Goal: Communication & Community: Share content

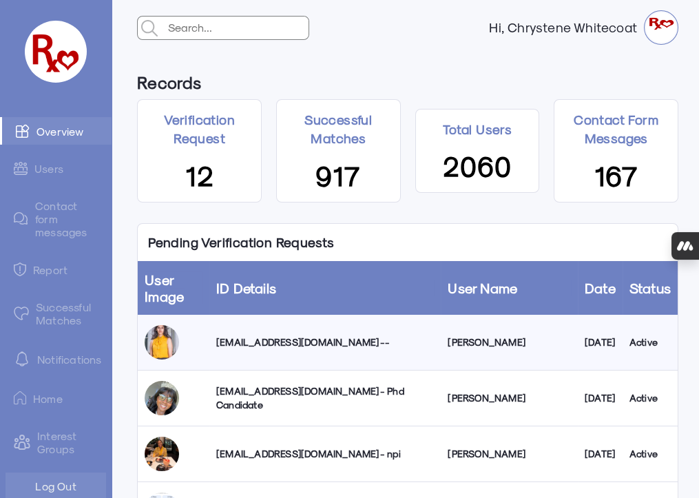
click at [78, 361] on link "Notifications" at bounding box center [56, 359] width 112 height 30
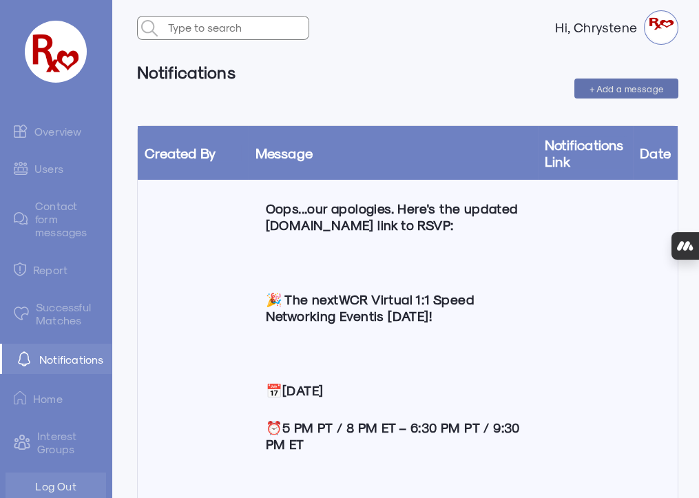
click at [614, 90] on span "+ Add a message" at bounding box center [627, 88] width 74 height 10
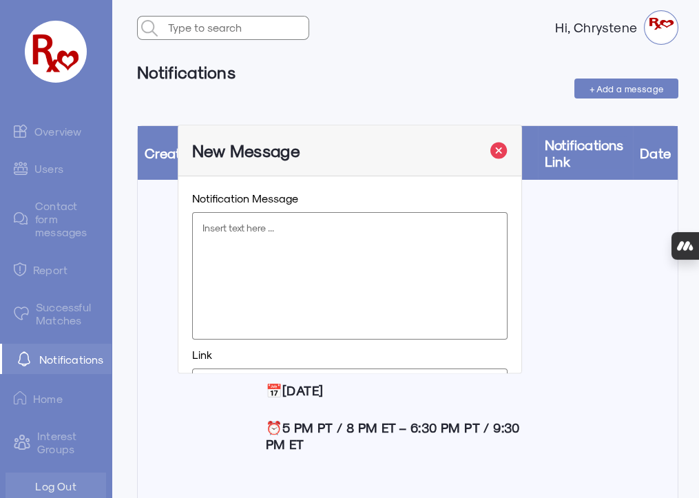
click at [256, 228] on p at bounding box center [349, 228] width 293 height 14
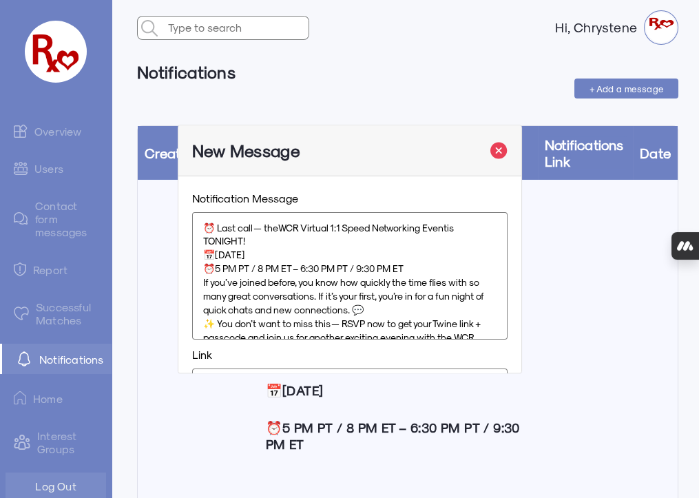
click at [249, 242] on p "⏰ Last call — the WCR Virtual 1:1 Speed Networking Event is TONIGHT!" at bounding box center [349, 235] width 293 height 28
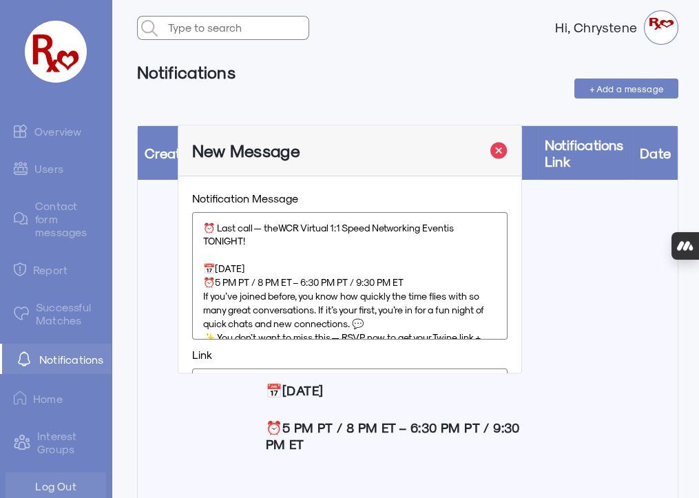
click at [428, 279] on p "⏰ 5 PM PT / 8 PM ET – 6:30 PM PT / 9:30 PM ET" at bounding box center [349, 283] width 293 height 14
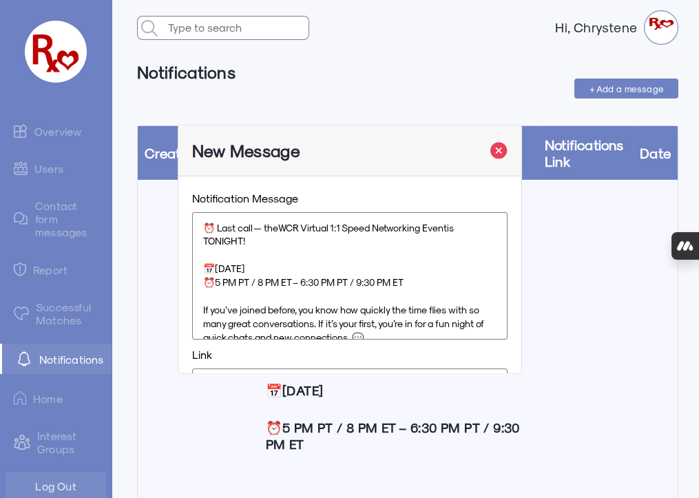
scroll to position [62, 0]
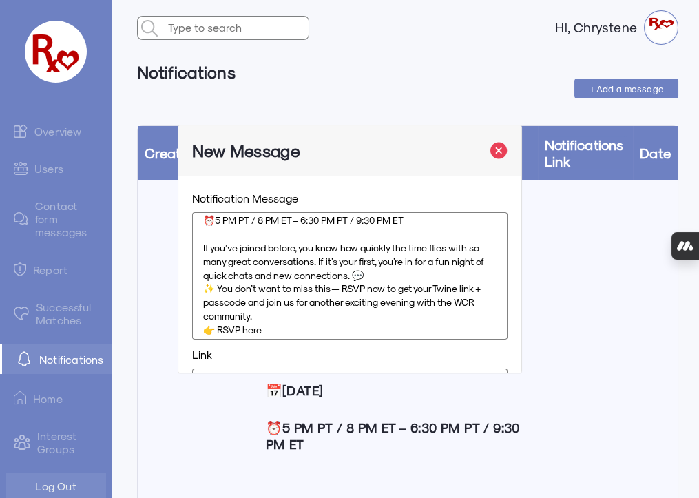
click at [342, 288] on p "✨ You don’t want to miss this — RSVP now to get your Twine link + passcode and …" at bounding box center [349, 302] width 293 height 41
click at [289, 323] on p "👉 RSVP here" at bounding box center [349, 330] width 293 height 14
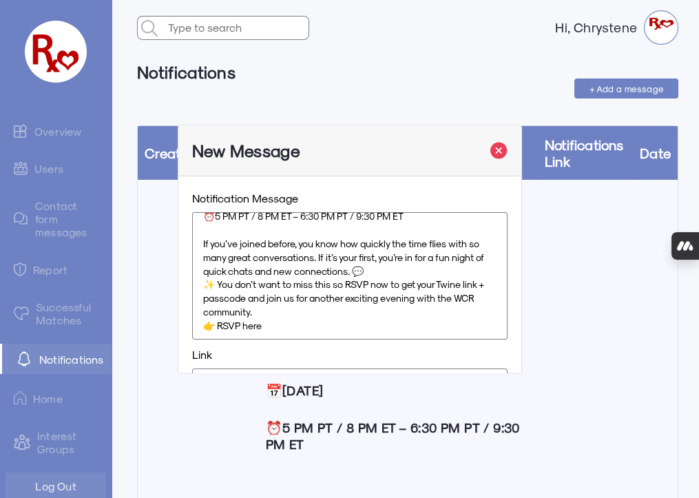
scroll to position [68, 0]
click at [288, 310] on p "✨ You don’t want to miss this so RSVP now to get your Twine link + passcode and…" at bounding box center [349, 297] width 293 height 41
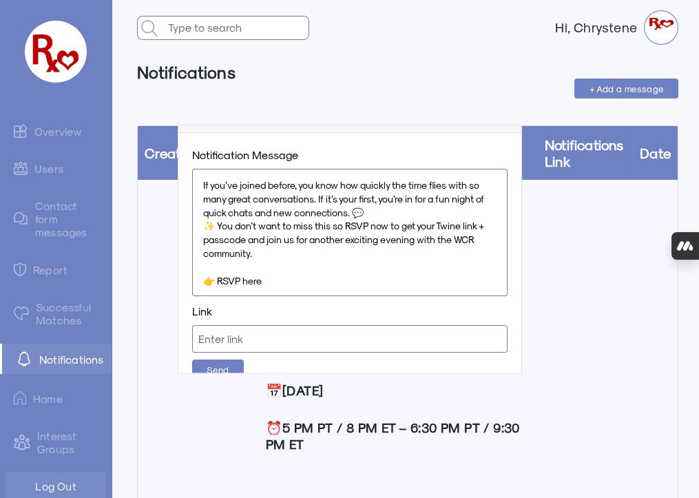
scroll to position [62, 0]
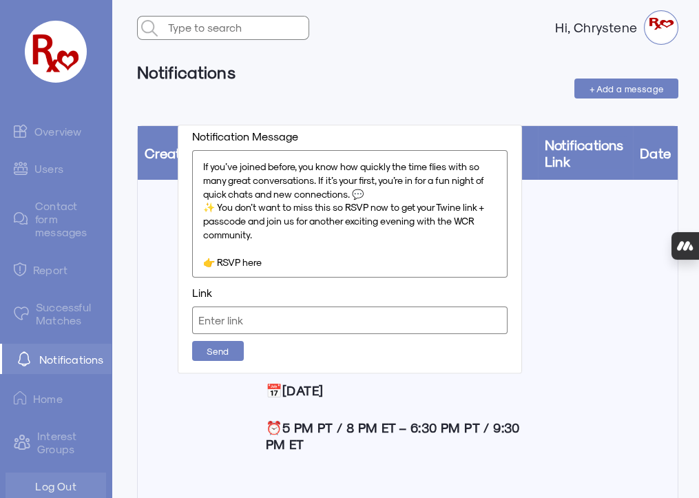
click at [214, 320] on input "text" at bounding box center [349, 321] width 315 height 28
paste input "[URL][DOMAIN_NAME]"
type input "[URL][DOMAIN_NAME]"
click at [402, 198] on p "If you’ve joined before, you know how quickly the time flies with so many great…" at bounding box center [349, 180] width 293 height 41
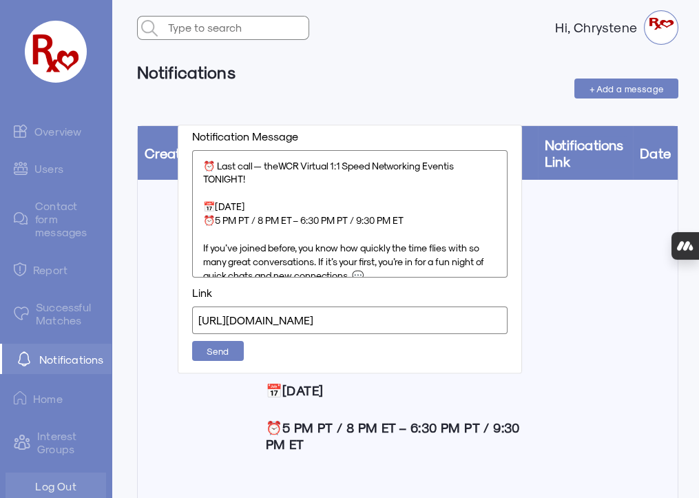
scroll to position [83, 0]
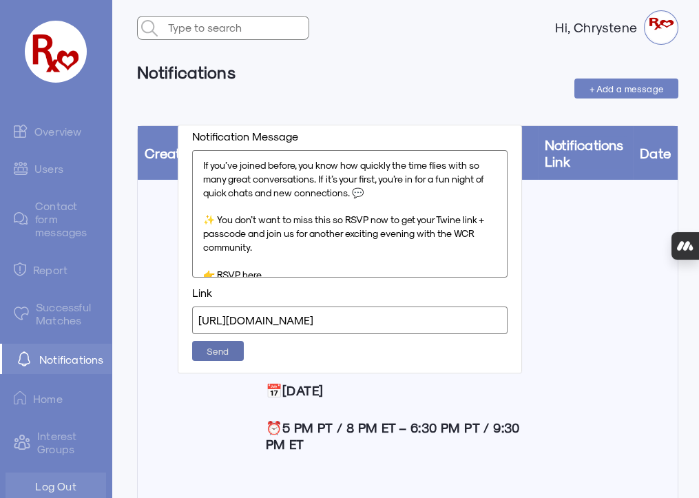
click at [210, 348] on span "Send" at bounding box center [218, 351] width 23 height 10
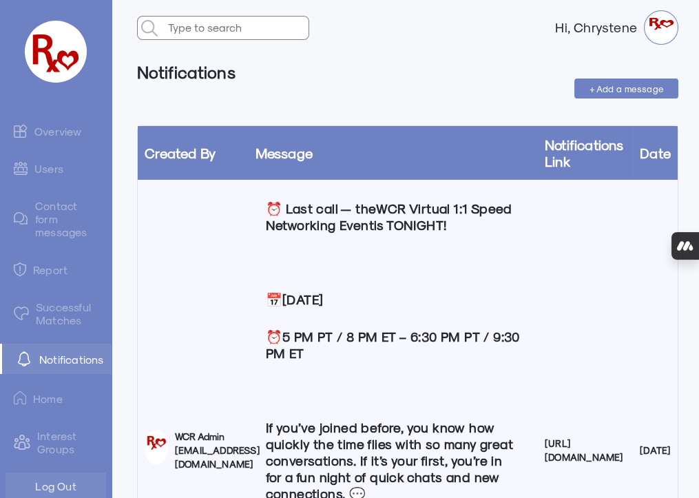
click at [52, 165] on link "Users" at bounding box center [56, 168] width 112 height 27
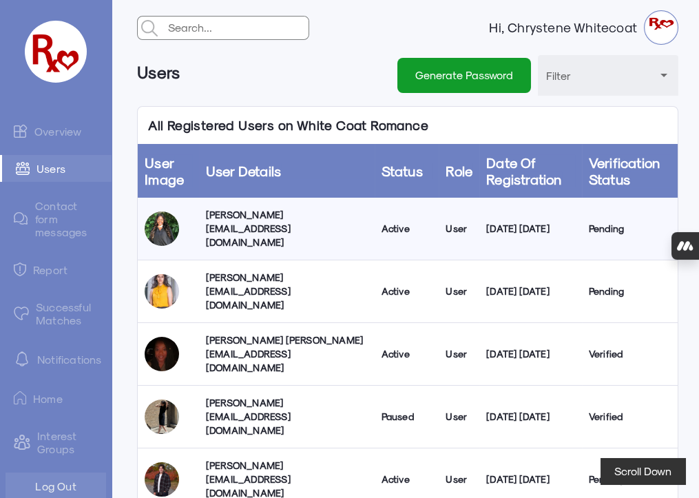
click at [57, 132] on link "Overview" at bounding box center [56, 131] width 112 height 28
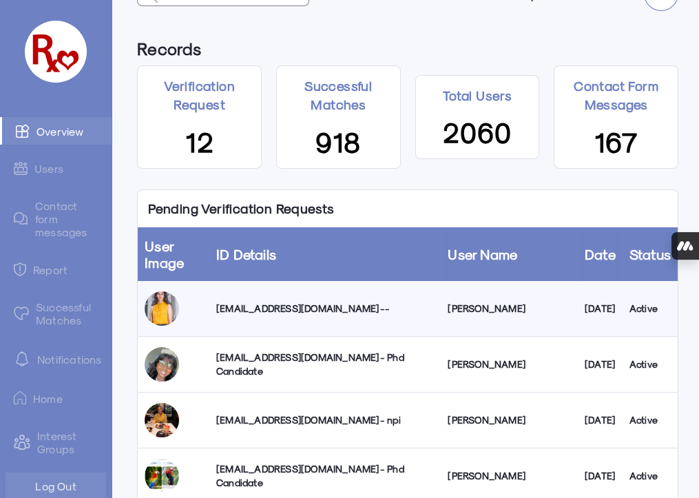
scroll to position [62, 0]
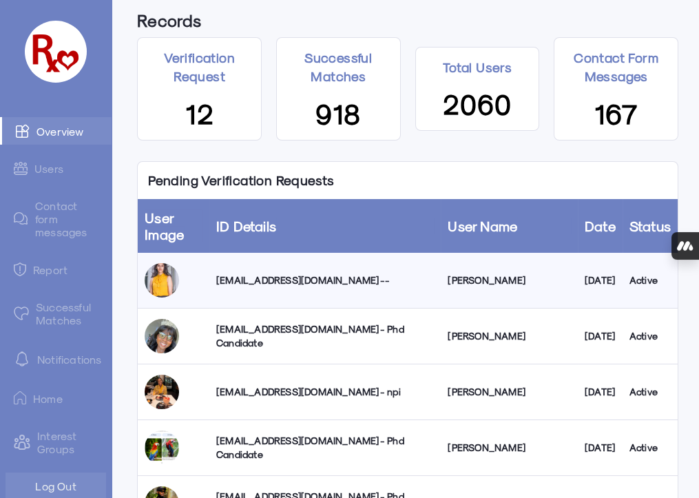
click at [63, 314] on link "Successful Matches" at bounding box center [56, 313] width 112 height 40
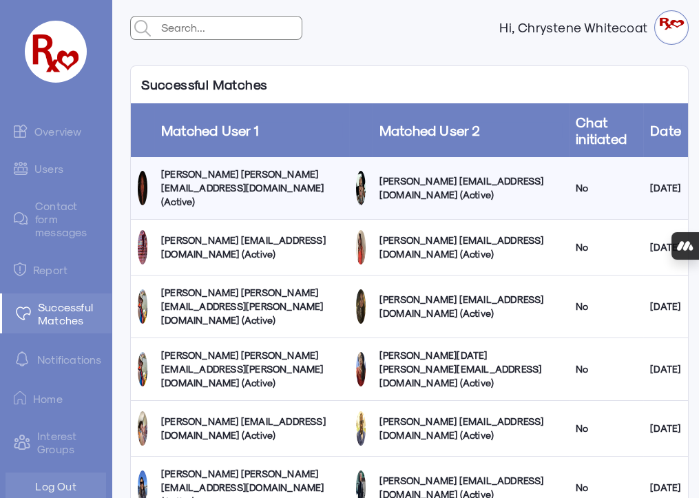
click at [63, 129] on link "Overview" at bounding box center [56, 131] width 112 height 28
